Goal: Entertainment & Leisure: Consume media (video, audio)

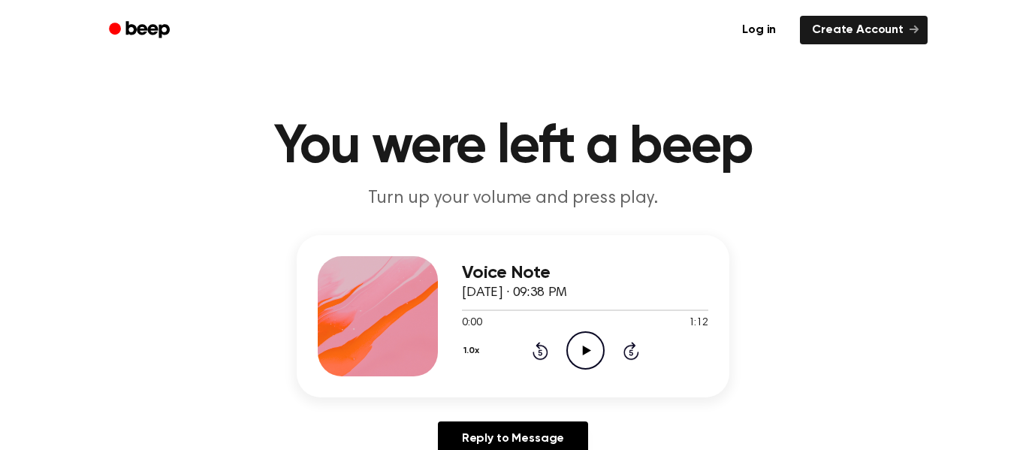
click at [594, 354] on icon "Play Audio" at bounding box center [585, 350] width 38 height 38
click at [580, 337] on icon "Play Audio" at bounding box center [585, 350] width 38 height 38
click at [647, 207] on p "Turn up your volume and press play." at bounding box center [513, 198] width 577 height 25
click at [584, 348] on icon at bounding box center [586, 351] width 8 height 10
click at [573, 361] on icon "Play Audio" at bounding box center [585, 350] width 38 height 38
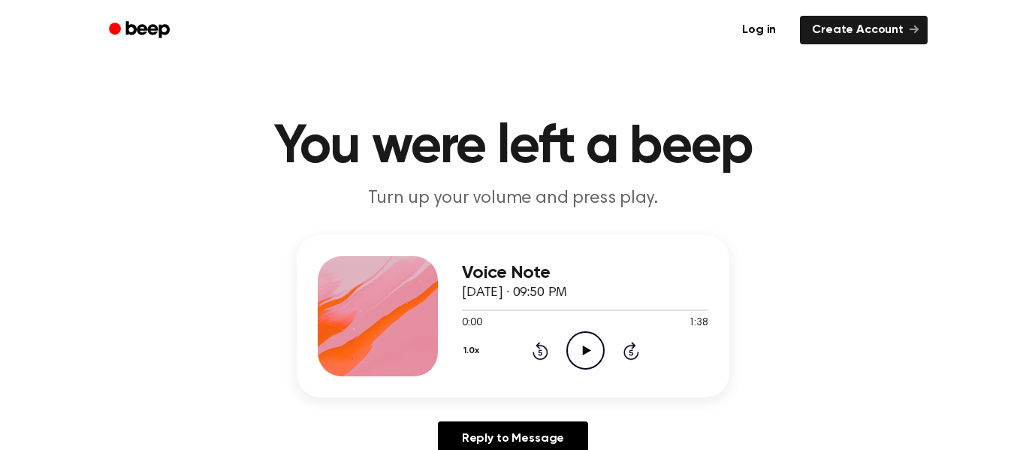
click at [599, 349] on icon "Play Audio" at bounding box center [585, 350] width 38 height 38
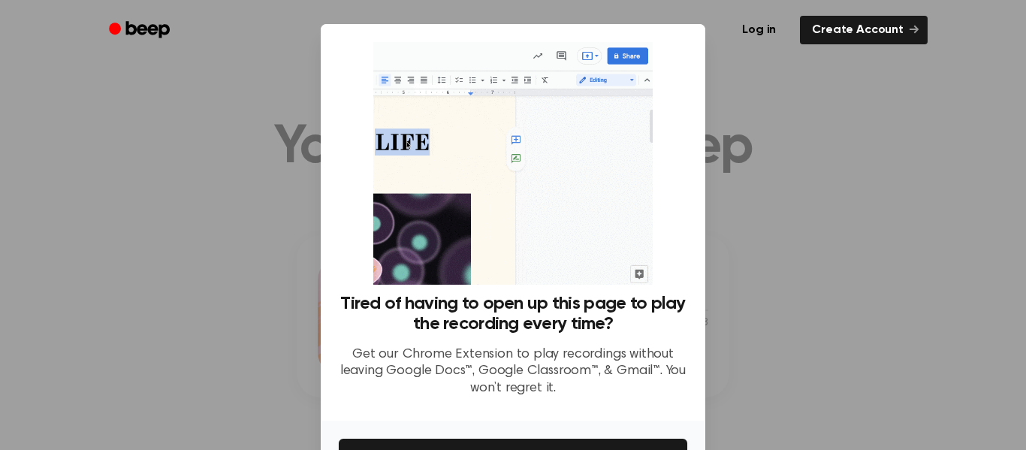
click at [264, 185] on div at bounding box center [513, 225] width 1026 height 450
click at [760, 61] on div at bounding box center [513, 225] width 1026 height 450
click at [38, 118] on div at bounding box center [513, 225] width 1026 height 450
click at [39, 118] on div at bounding box center [513, 225] width 1026 height 450
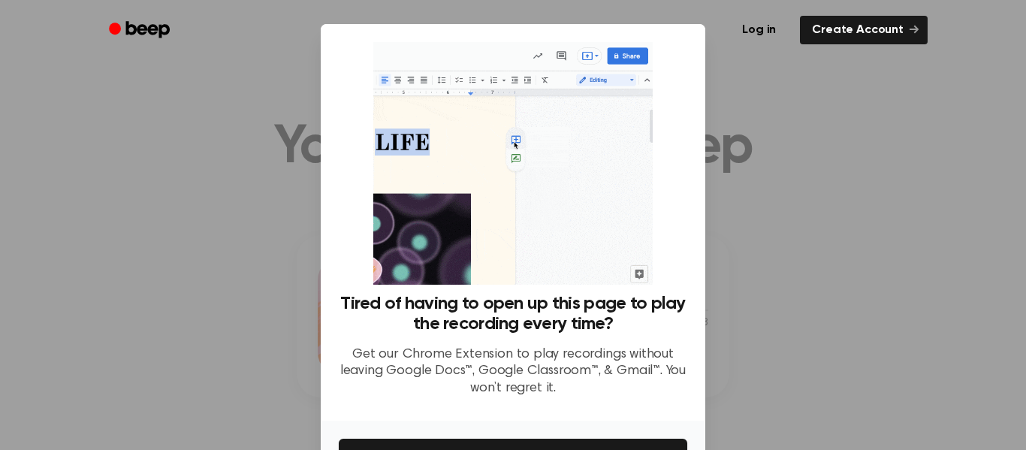
click at [39, 118] on div at bounding box center [513, 225] width 1026 height 450
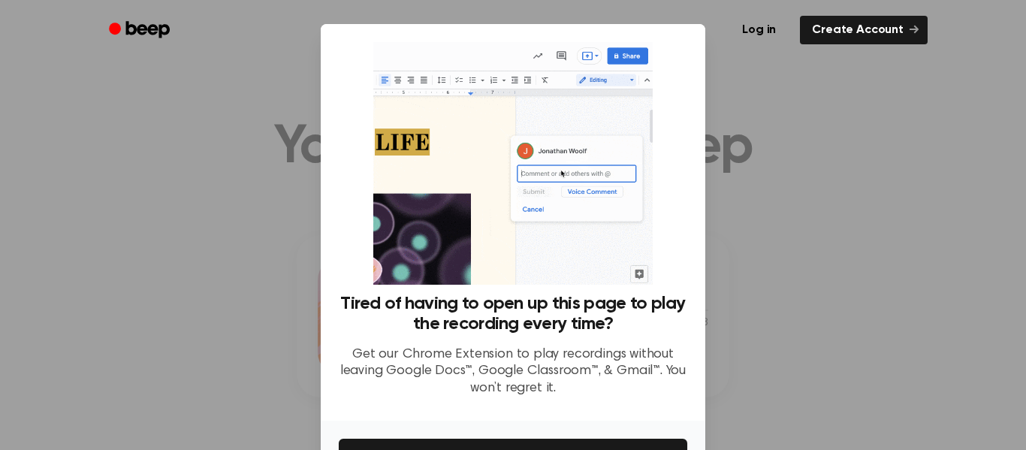
click at [39, 118] on div at bounding box center [513, 225] width 1026 height 450
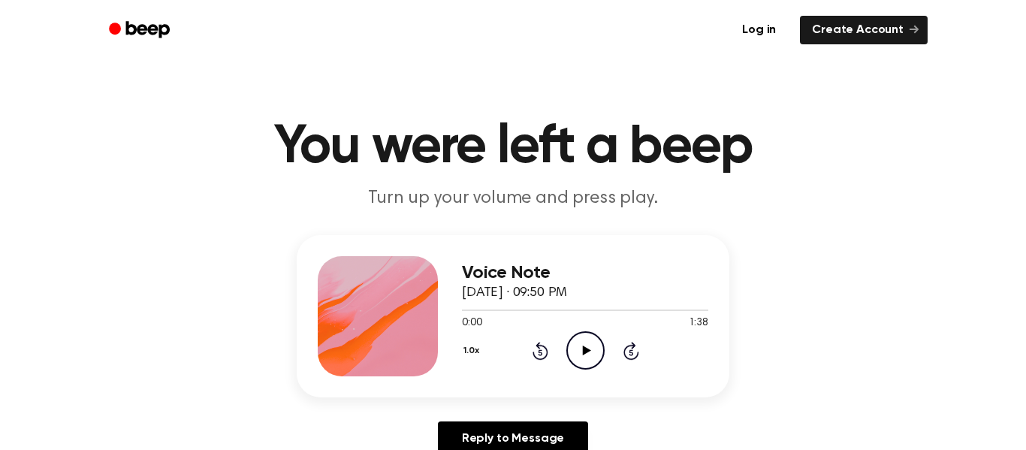
click at [571, 345] on icon "Play Audio" at bounding box center [585, 350] width 38 height 38
